Goal: Information Seeking & Learning: Learn about a topic

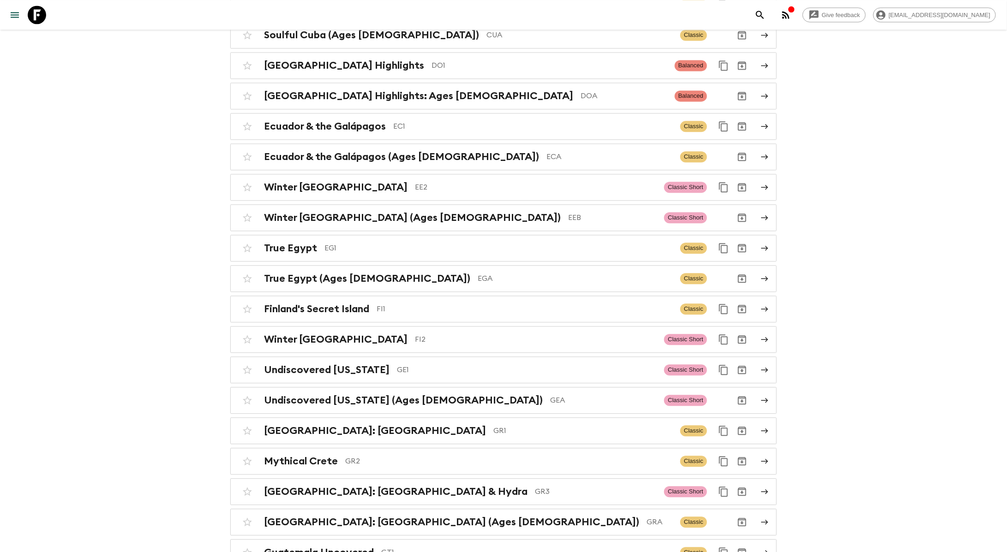
scroll to position [1158, 0]
click at [478, 272] on p "EGA" at bounding box center [575, 277] width 195 height 11
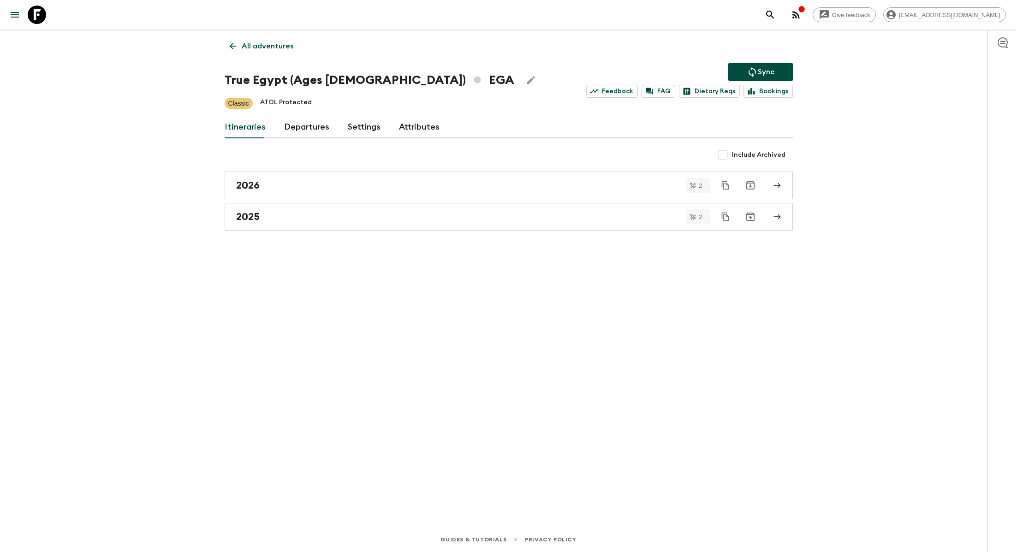
click at [275, 45] on p "All adventures" at bounding box center [268, 46] width 52 height 11
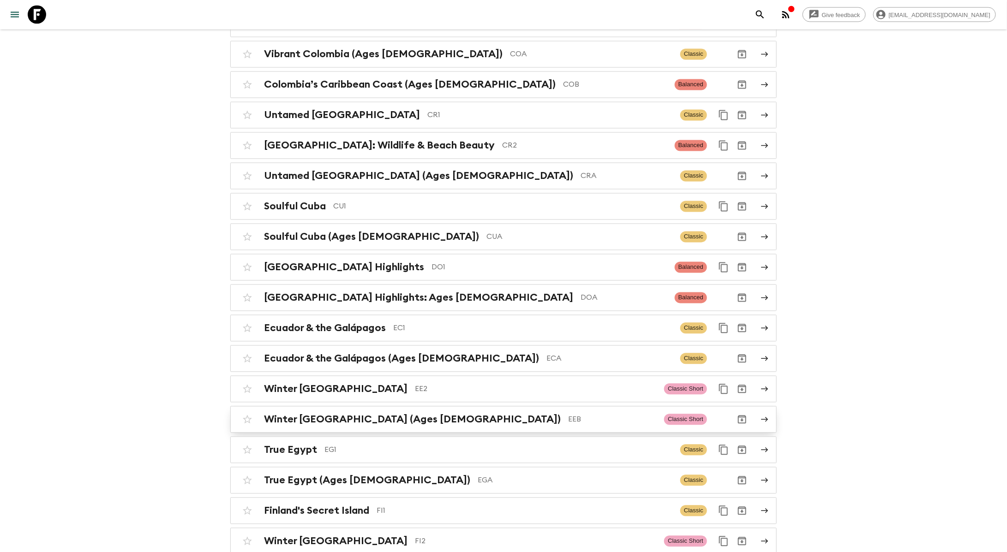
scroll to position [1001, 0]
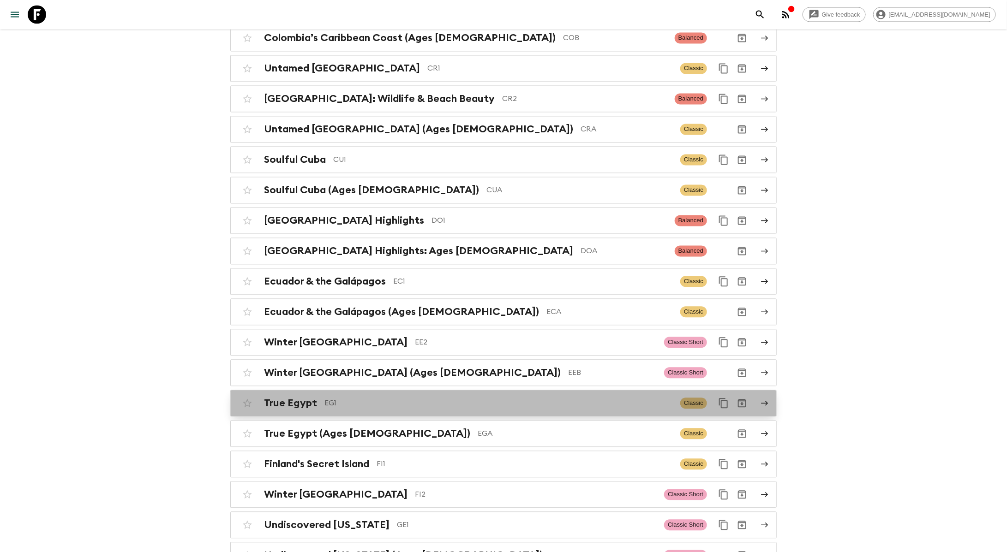
click at [358, 398] on p "EG1" at bounding box center [498, 403] width 348 height 11
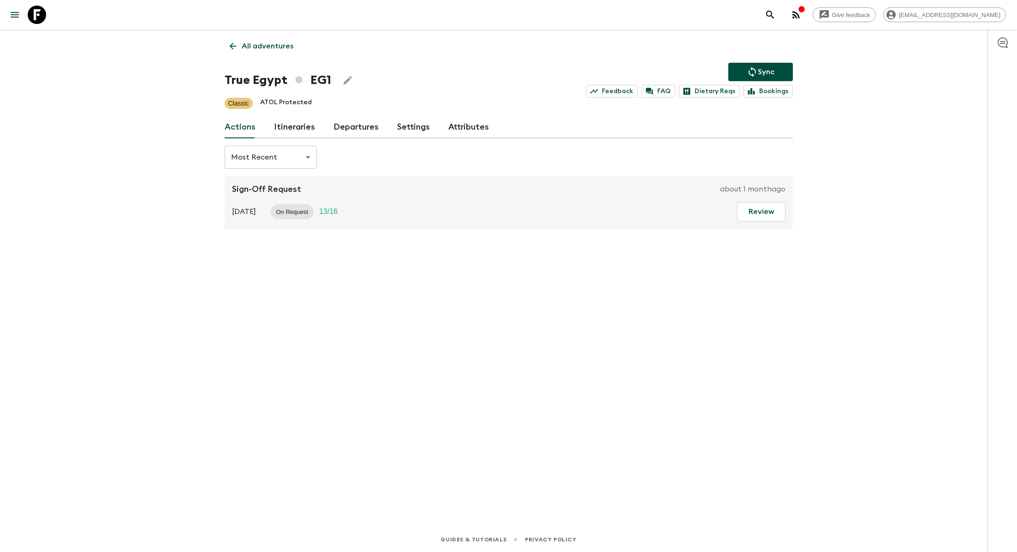
click at [304, 126] on link "Itineraries" at bounding box center [294, 127] width 41 height 22
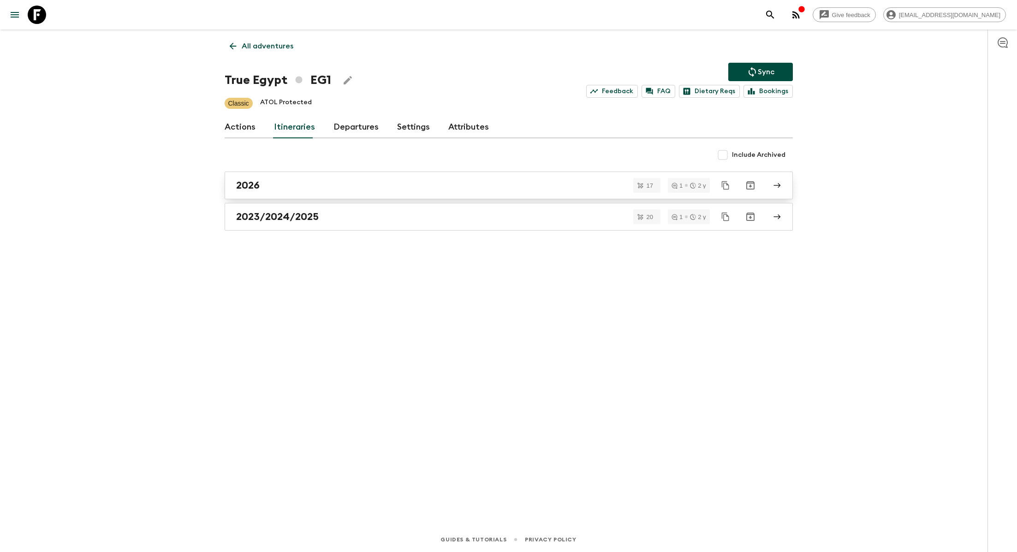
click at [316, 173] on link "2026" at bounding box center [509, 186] width 568 height 28
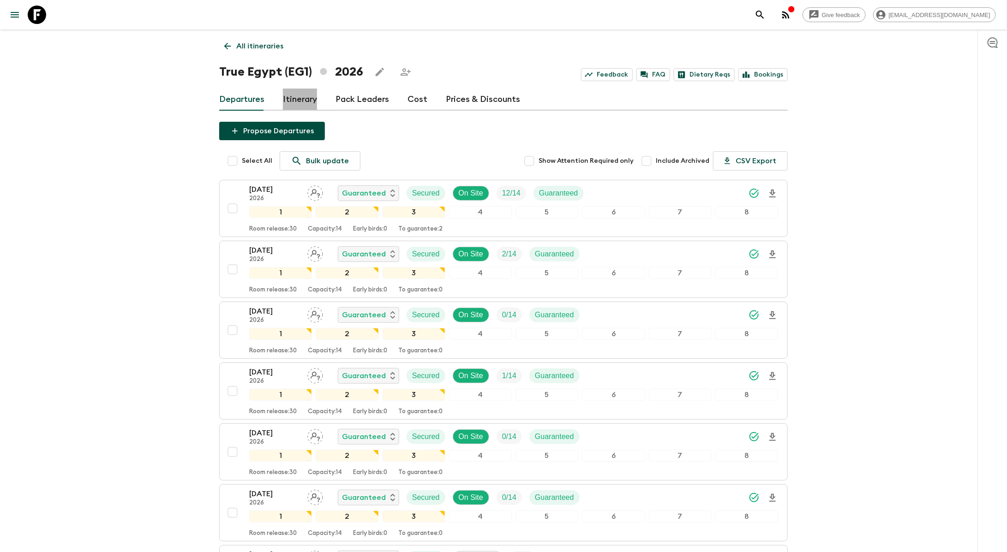
click at [306, 99] on link "Itinerary" at bounding box center [300, 100] width 34 height 22
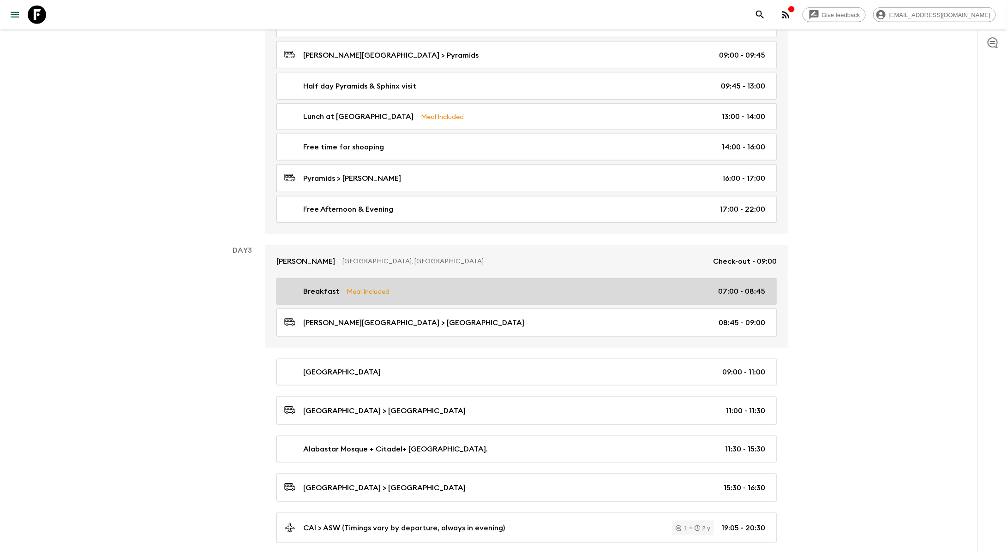
scroll to position [420, 0]
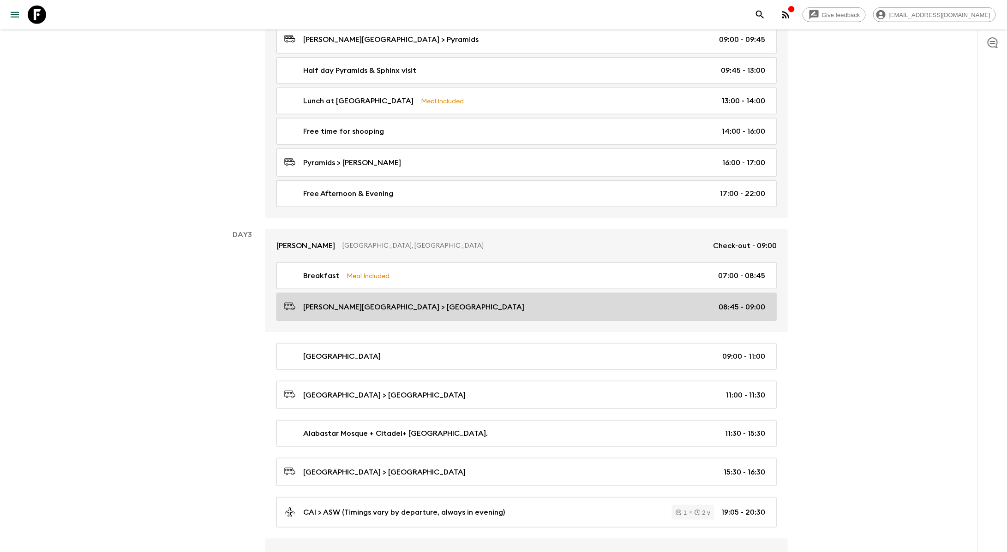
click at [466, 305] on div "[PERSON_NAME][GEOGRAPHIC_DATA] > [GEOGRAPHIC_DATA] 08:45 - 09:00" at bounding box center [524, 307] width 481 height 12
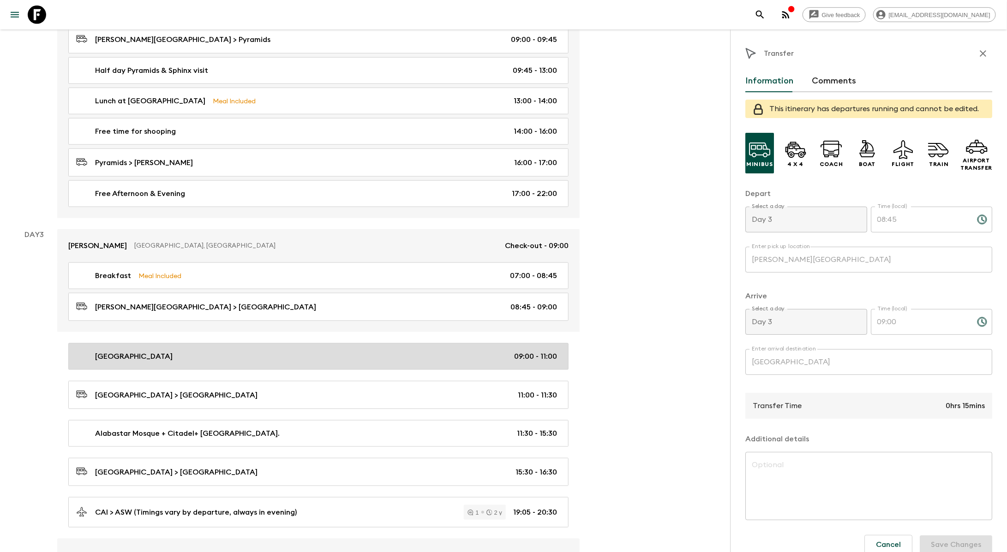
click at [205, 351] on div "[GEOGRAPHIC_DATA] 09:00 - 11:00" at bounding box center [316, 356] width 481 height 11
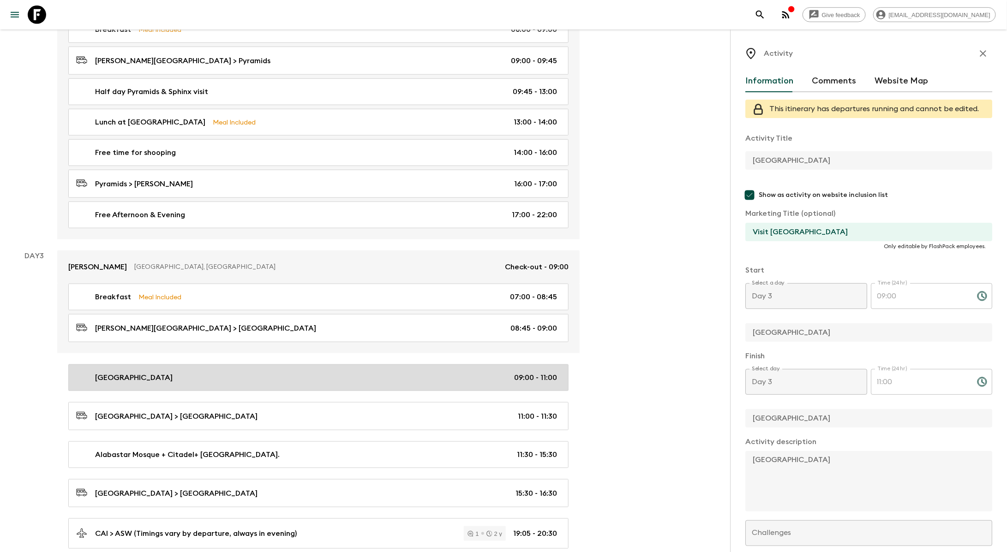
scroll to position [500, 0]
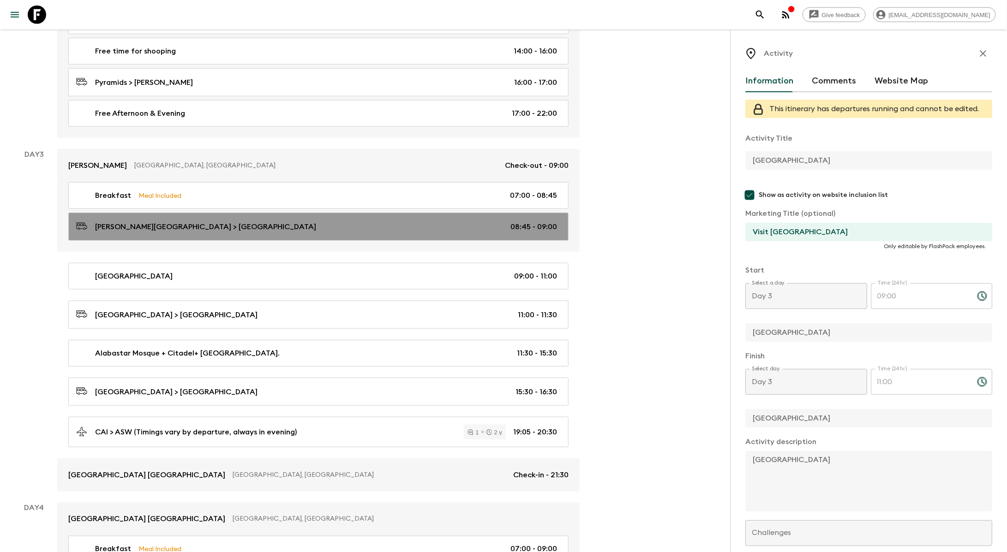
click at [205, 221] on p "[PERSON_NAME][GEOGRAPHIC_DATA] > [GEOGRAPHIC_DATA]" at bounding box center [205, 226] width 221 height 11
